Goal: Transaction & Acquisition: Purchase product/service

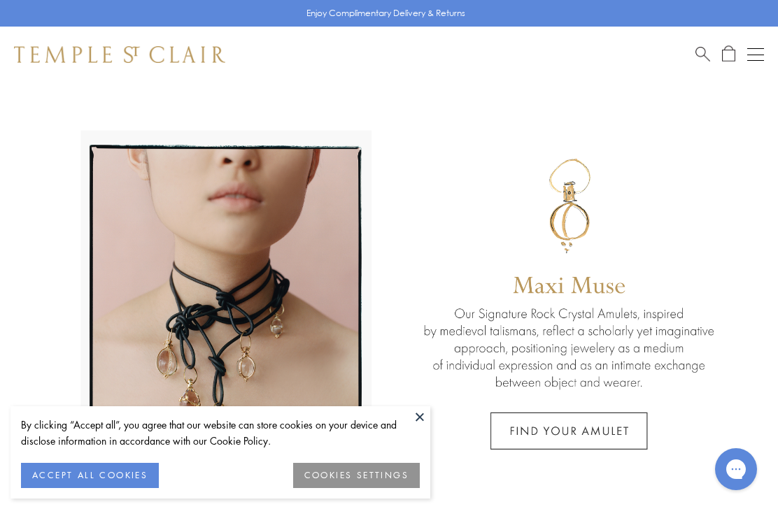
scroll to position [1, 0]
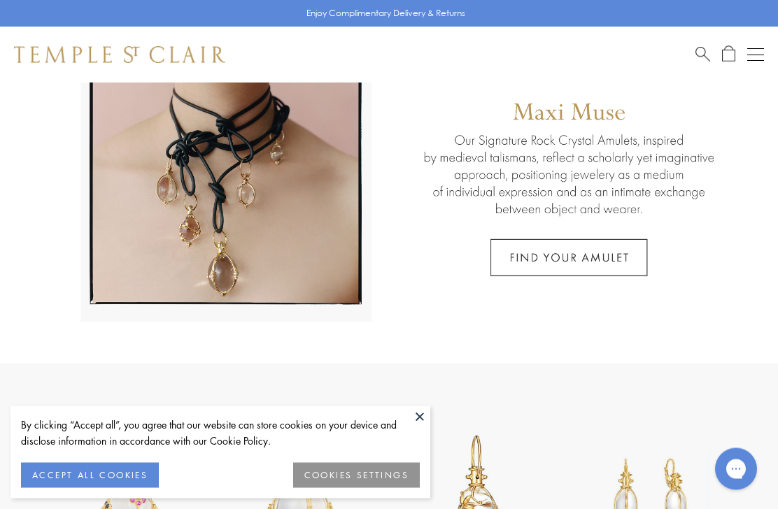
click at [85, 488] on button "ACCEPT ALL COOKIES" at bounding box center [90, 475] width 138 height 25
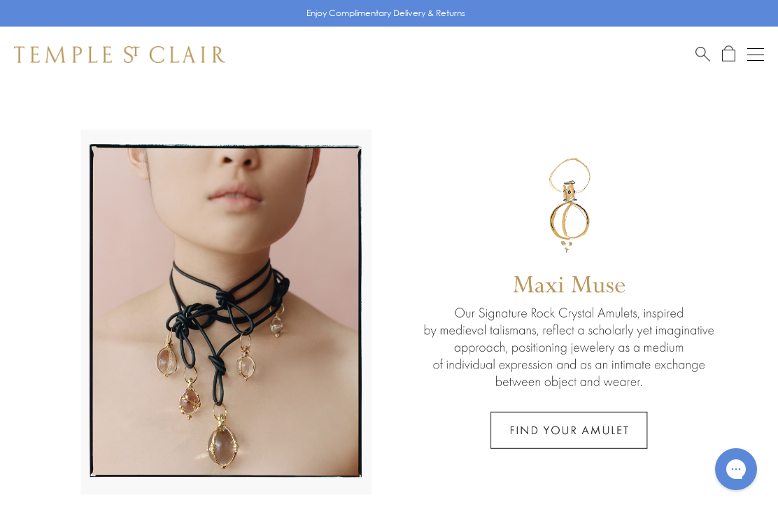
scroll to position [0, 0]
click at [696, 51] on span "Search" at bounding box center [702, 52] width 15 height 15
click at [700, 55] on span "Search" at bounding box center [702, 52] width 15 height 15
click at [690, 52] on div "Shop Shop Categories Amulets Pendants & Charms Lockets Chains & Leather Cords E…" at bounding box center [389, 55] width 778 height 56
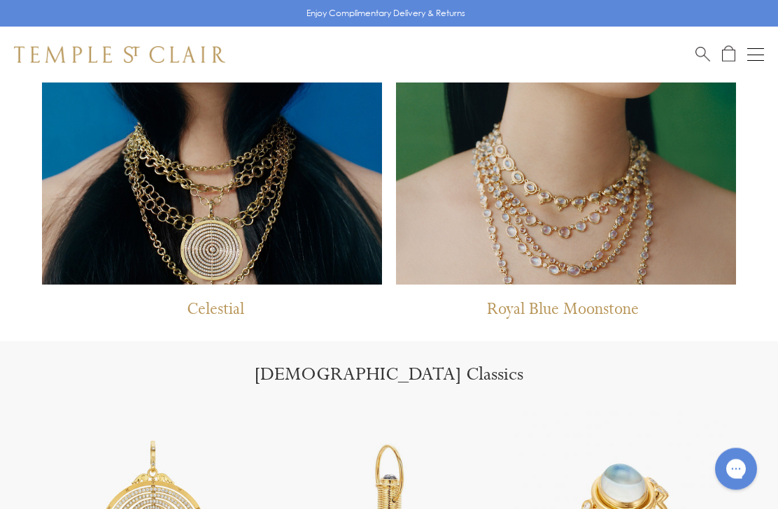
scroll to position [1097, 0]
click at [626, 311] on p "Royal Blue Moonstone" at bounding box center [563, 313] width 152 height 29
click at [575, 314] on p "Royal Blue Moonstone" at bounding box center [563, 313] width 152 height 29
click at [575, 309] on p "Royal Blue Moonstone" at bounding box center [563, 313] width 152 height 29
click at [578, 310] on p "Royal Blue Moonstone" at bounding box center [563, 313] width 152 height 29
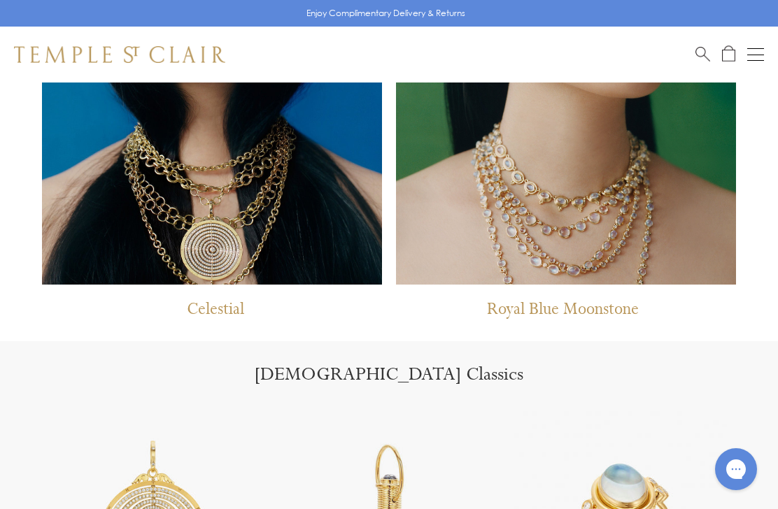
click at [622, 200] on img at bounding box center [566, 56] width 340 height 458
click at [631, 165] on img at bounding box center [566, 56] width 340 height 458
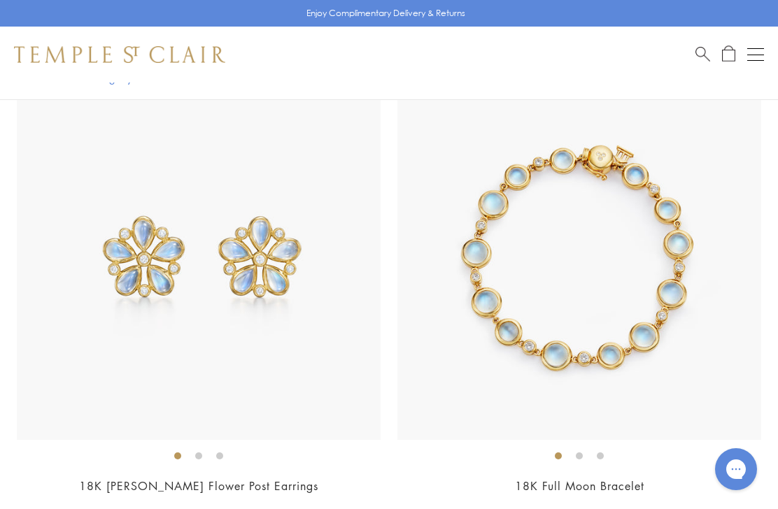
scroll to position [3641, 0]
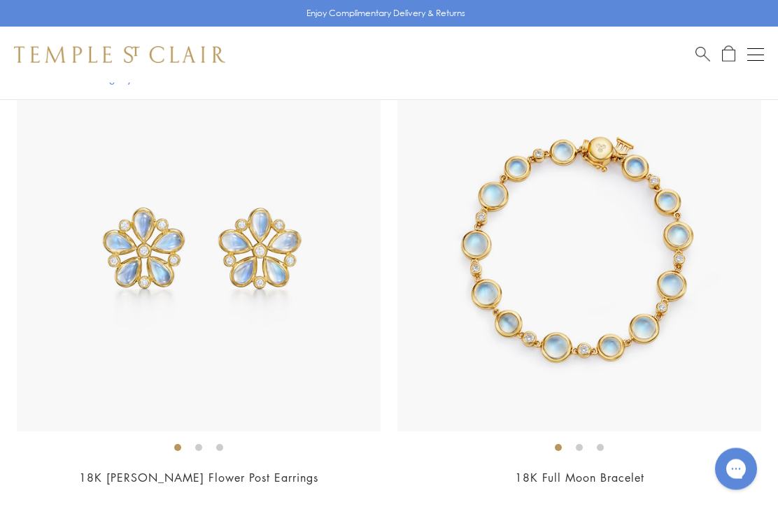
click at [636, 477] on link "18K Full Moon Bracelet" at bounding box center [579, 478] width 129 height 15
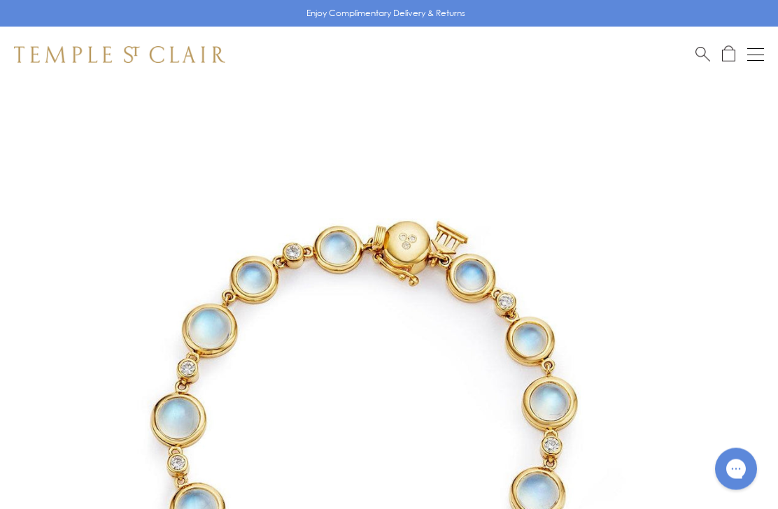
scroll to position [2, 0]
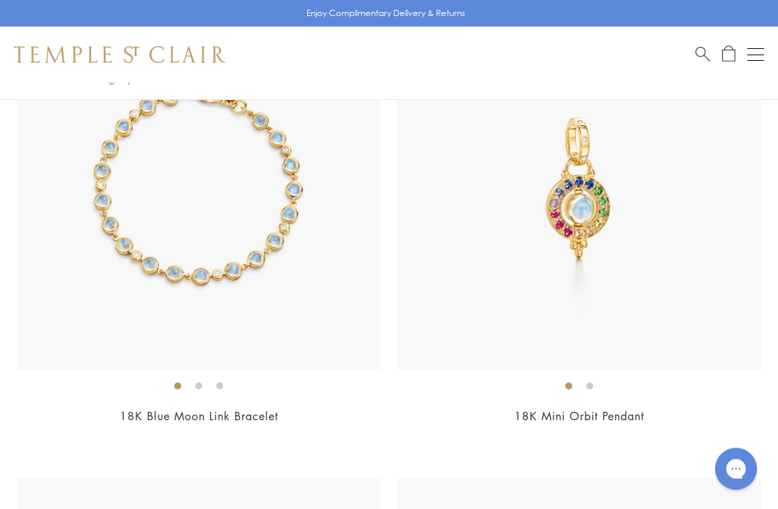
scroll to position [6063, 0]
click at [133, 222] on img at bounding box center [199, 188] width 364 height 364
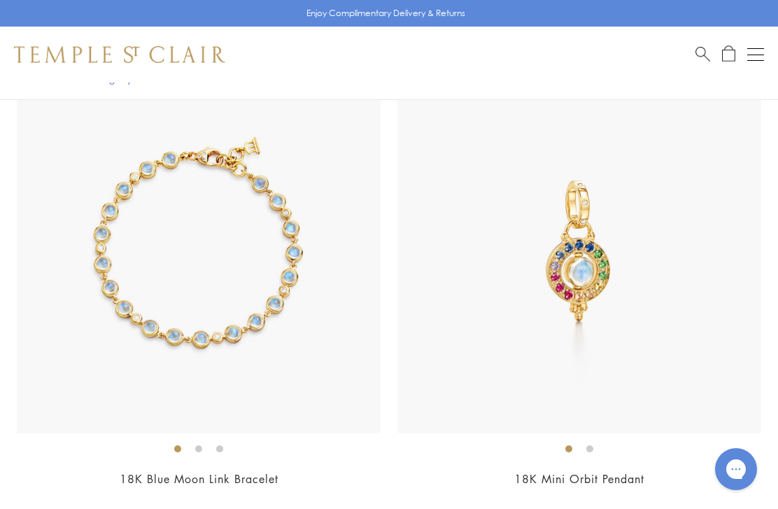
scroll to position [6109, 0]
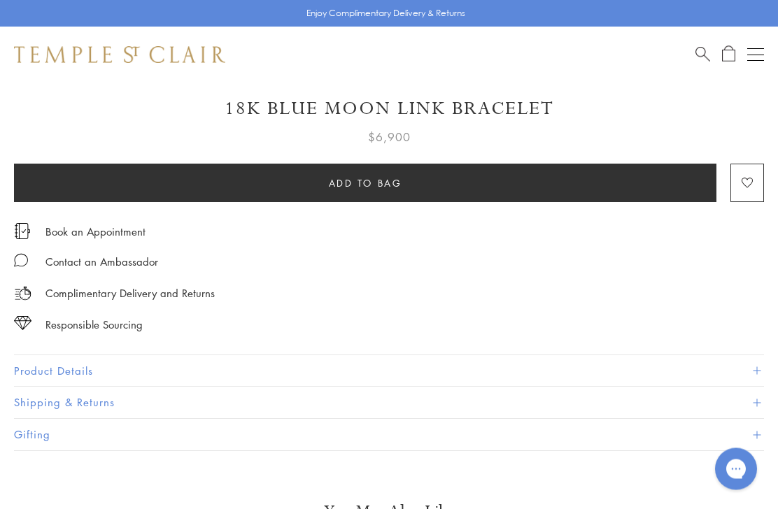
scroll to position [773, 0]
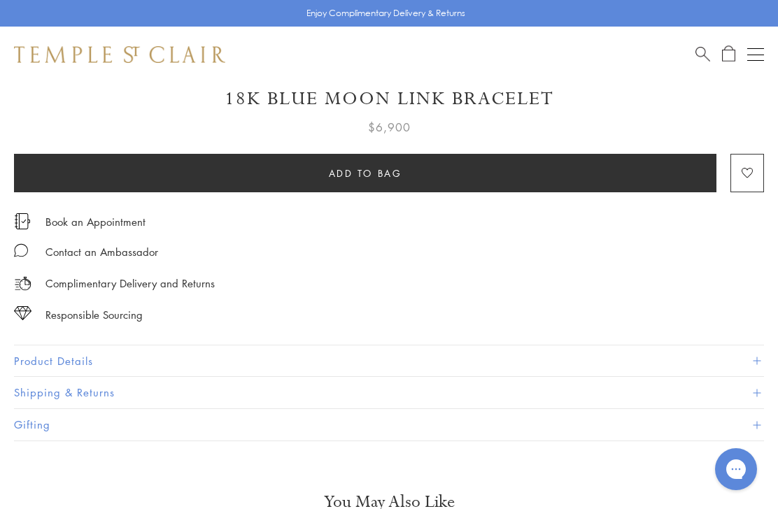
click at [64, 354] on button "Product Details" at bounding box center [389, 360] width 750 height 31
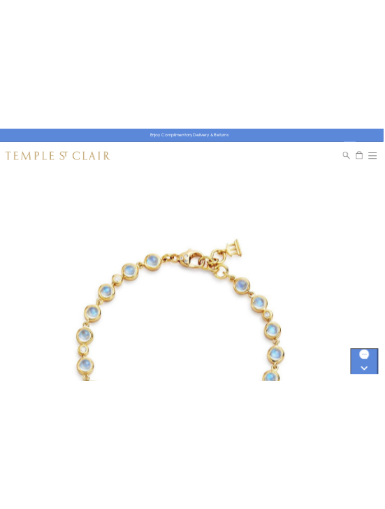
scroll to position [0, 0]
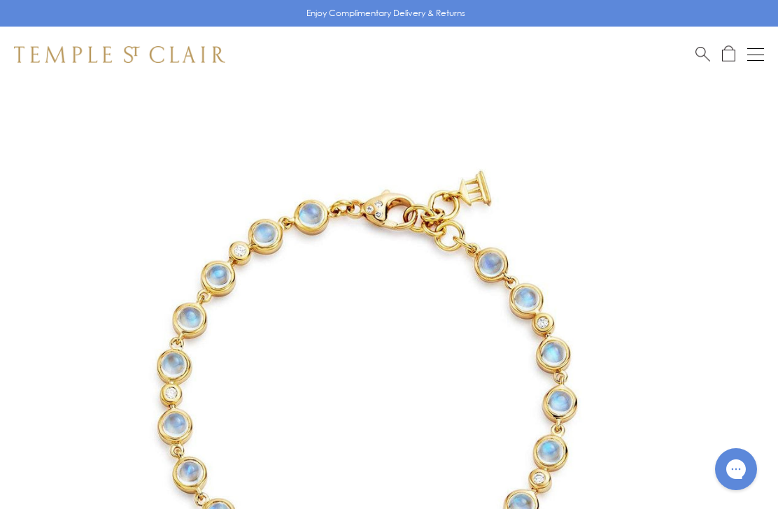
scroll to position [52, 0]
